Goal: Information Seeking & Learning: Learn about a topic

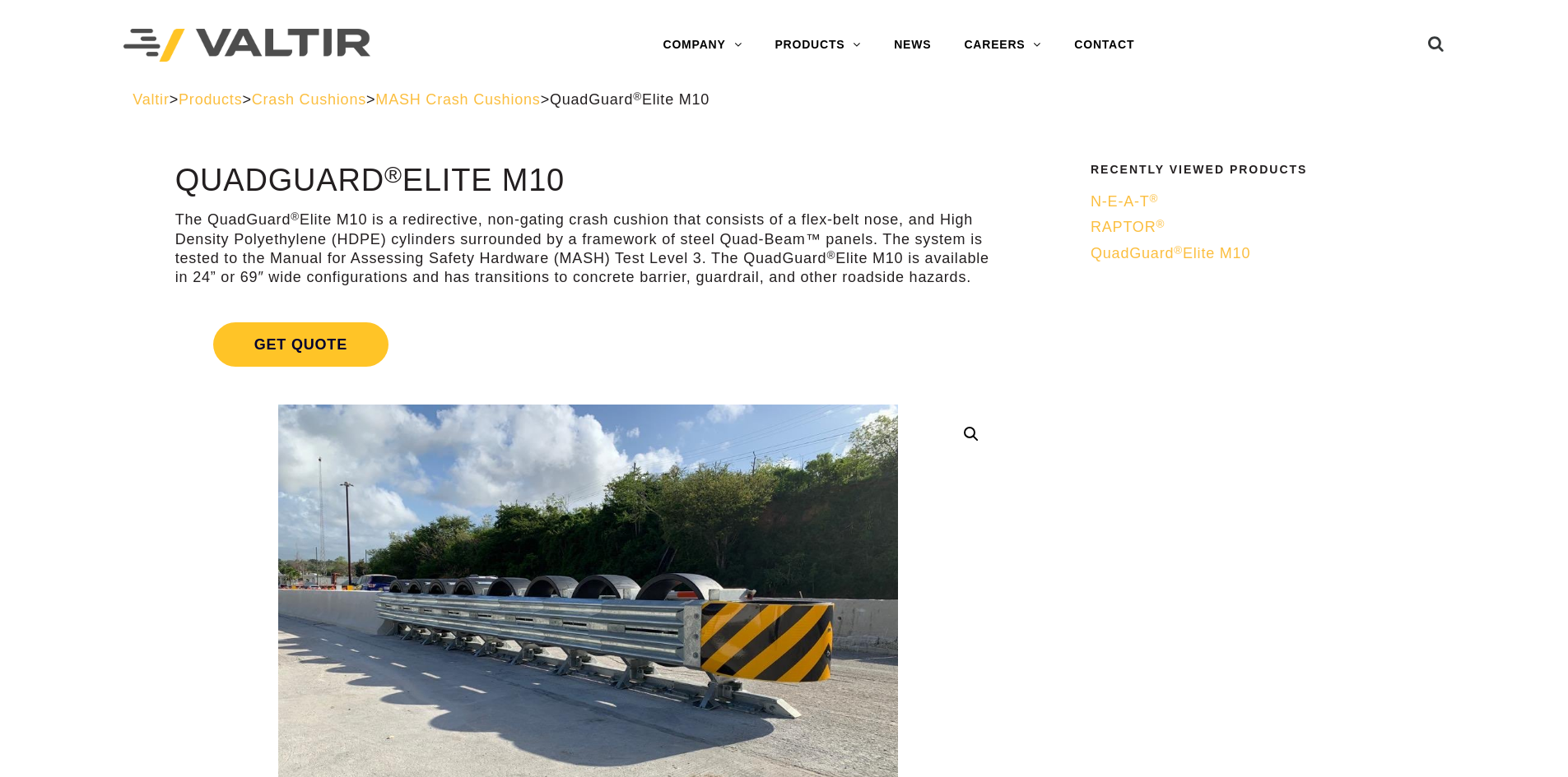
click at [300, 178] on h1 "QuadGuard ® Elite M10" at bounding box center [587, 181] width 825 height 34
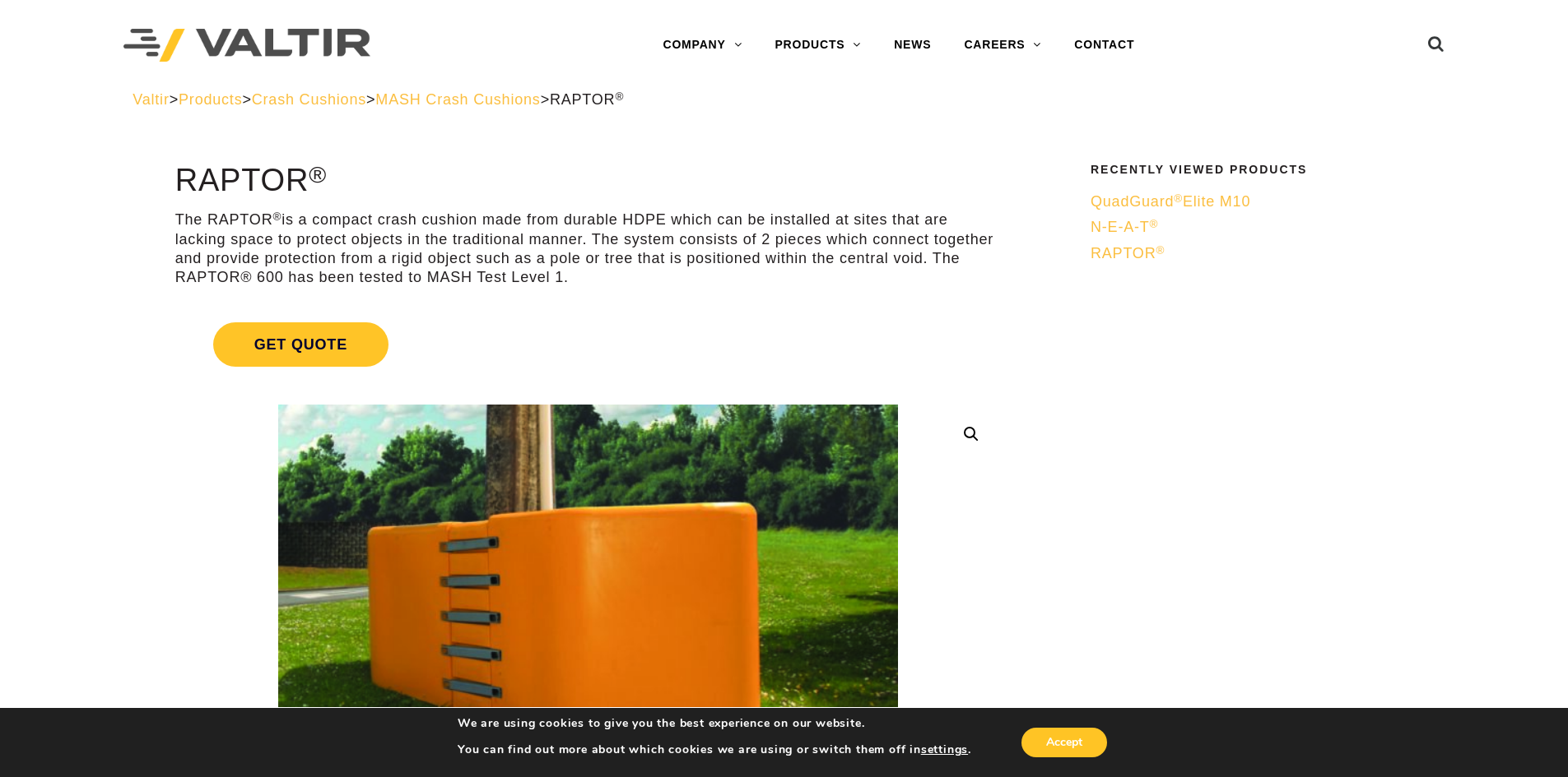
click at [233, 183] on h1 "RAPTOR ®" at bounding box center [587, 181] width 825 height 34
click at [232, 183] on h1 "RAPTOR ®" at bounding box center [587, 181] width 825 height 34
copy h1 "RAPTOR"
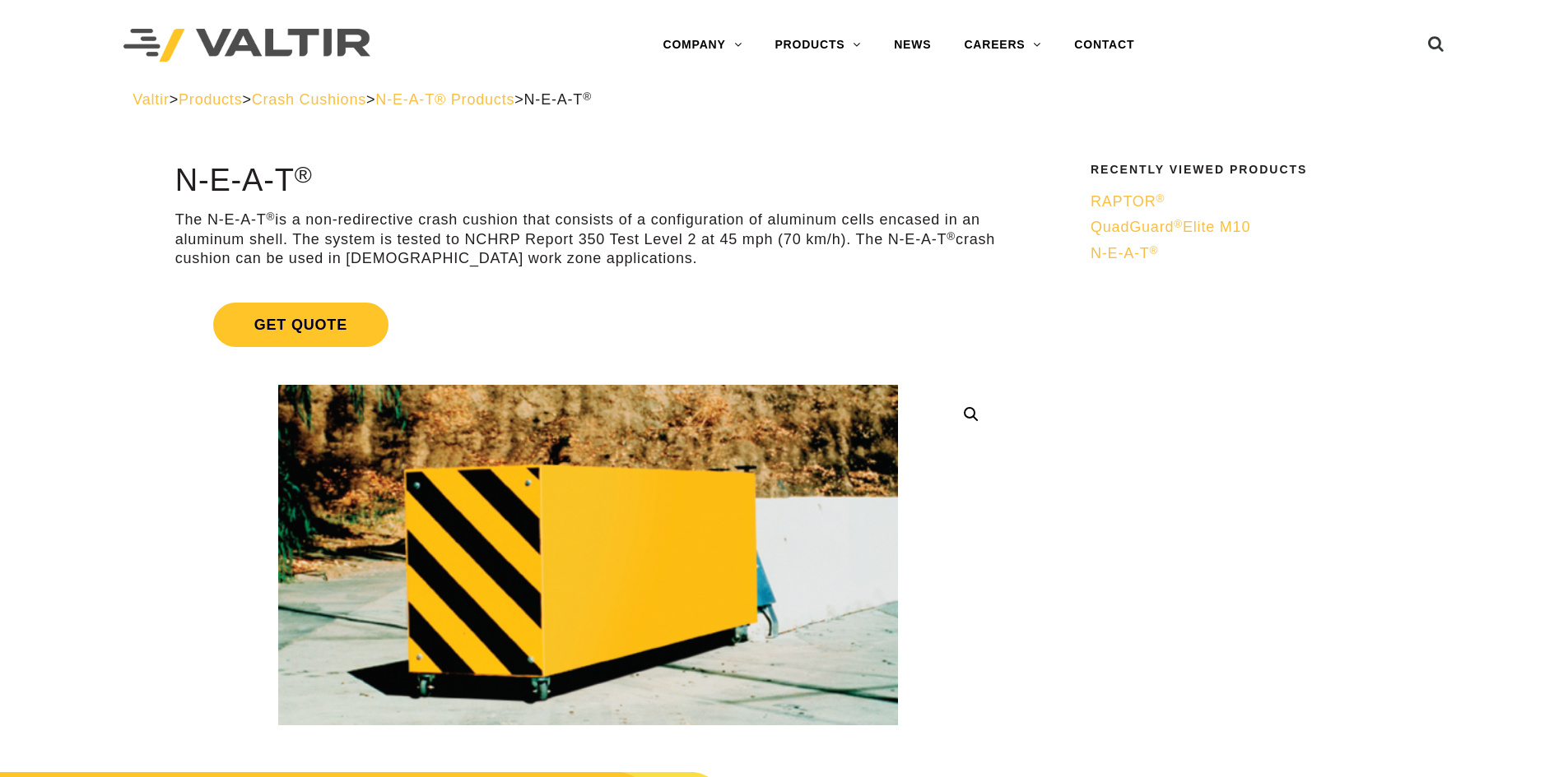
click at [256, 186] on h1 "N-E-A-T ®" at bounding box center [587, 181] width 825 height 34
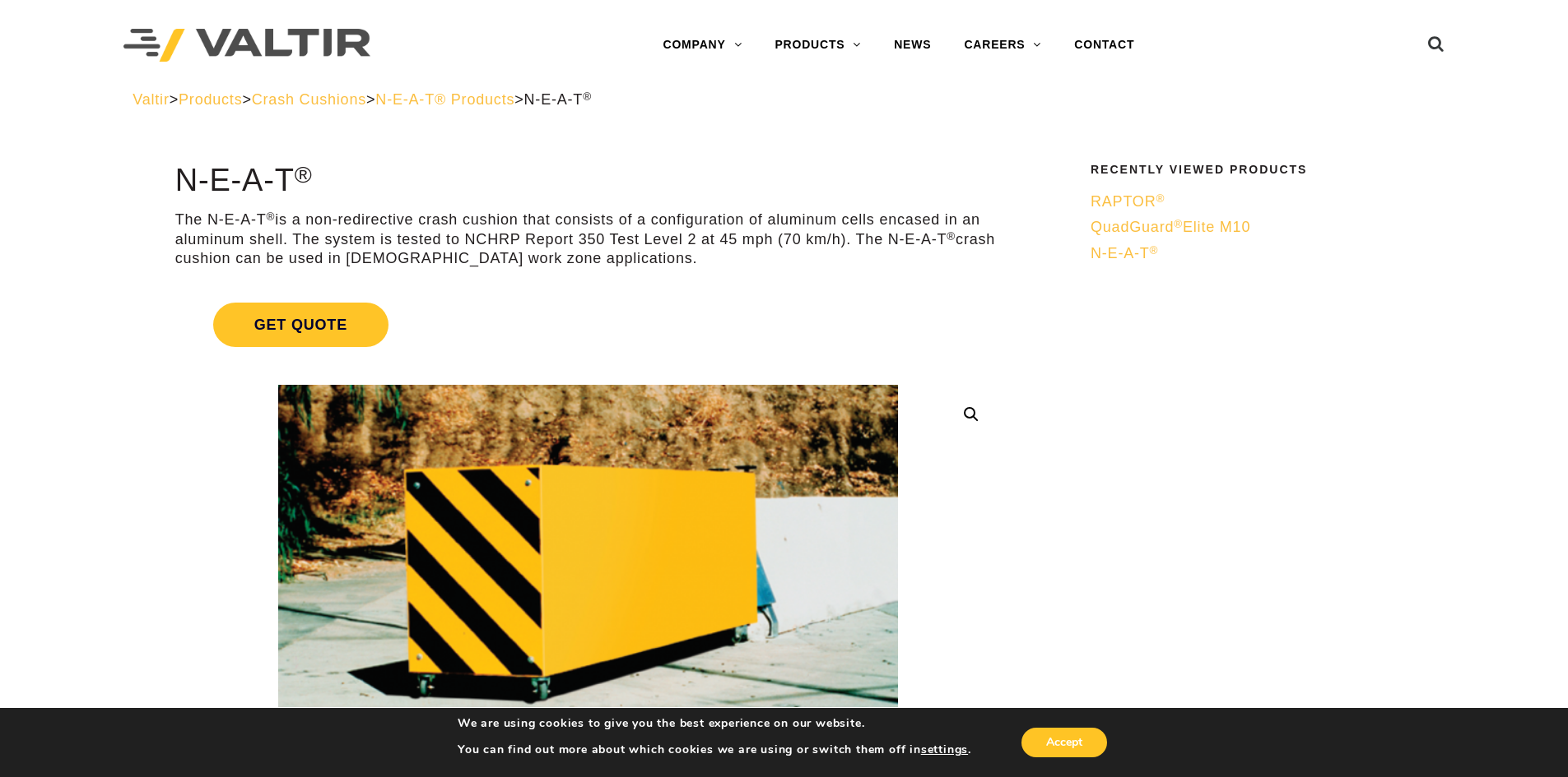
drag, startPoint x: 290, startPoint y: 177, endPoint x: 175, endPoint y: 171, distance: 115.2
click at [176, 172] on h1 "N-E-A-T ®" at bounding box center [587, 181] width 825 height 34
copy h1 "N-E-A-T"
